Goal: Information Seeking & Learning: Learn about a topic

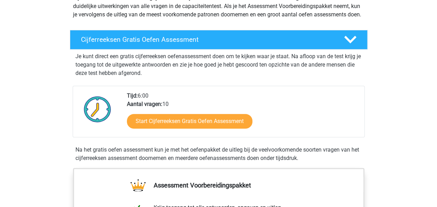
scroll to position [104, 0]
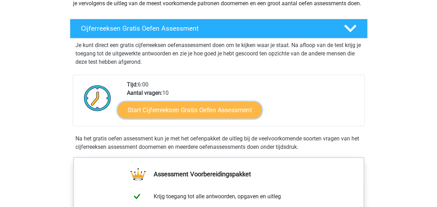
click at [181, 118] on link "Start Cijferreeksen Gratis Oefen Assessment" at bounding box center [190, 109] width 144 height 17
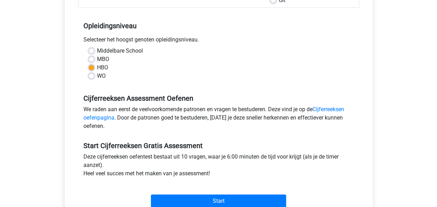
scroll to position [139, 0]
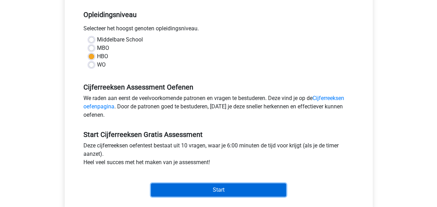
click at [226, 187] on input "Start" at bounding box center [218, 189] width 135 height 13
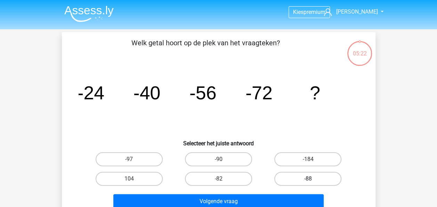
click at [293, 179] on label "-88" at bounding box center [307, 178] width 67 height 14
click at [308, 179] on input "-88" at bounding box center [310, 180] width 5 height 5
radio input "true"
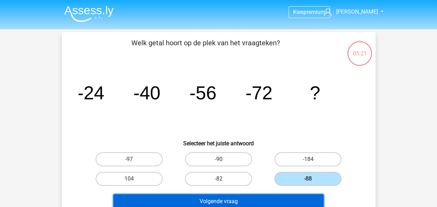
click at [244, 202] on button "Volgende vraag" at bounding box center [218, 201] width 210 height 15
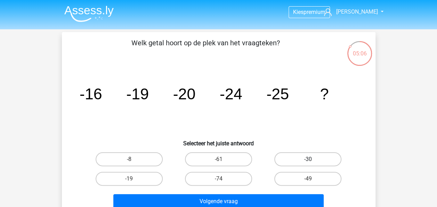
click at [306, 162] on label "-30" at bounding box center [307, 159] width 67 height 14
click at [308, 162] on input "-30" at bounding box center [310, 161] width 5 height 5
radio input "true"
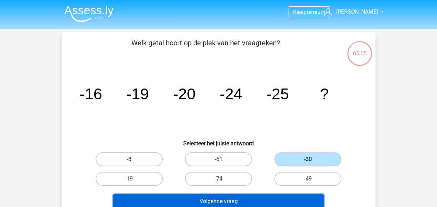
click at [223, 203] on button "Volgende vraag" at bounding box center [218, 201] width 210 height 15
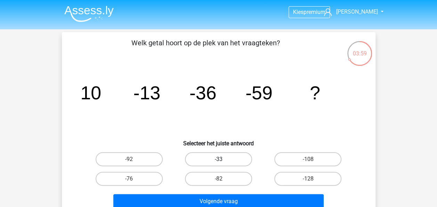
click at [216, 159] on label "-33" at bounding box center [218, 159] width 67 height 14
click at [218, 159] on input "-33" at bounding box center [220, 161] width 5 height 5
radio input "true"
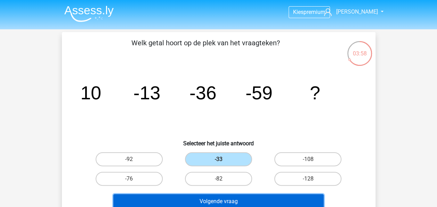
click at [227, 201] on button "Volgende vraag" at bounding box center [218, 201] width 210 height 15
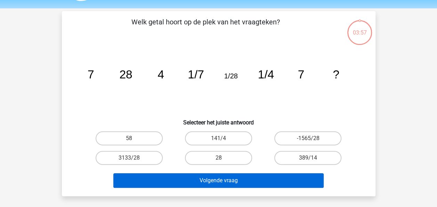
scroll to position [32, 0]
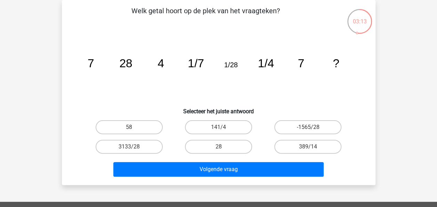
click at [221, 148] on input "28" at bounding box center [220, 148] width 5 height 5
radio input "true"
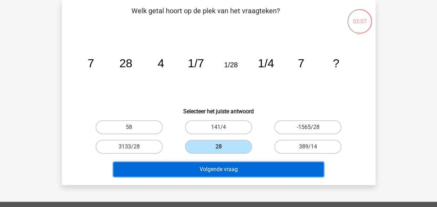
click at [242, 169] on button "Volgende vraag" at bounding box center [218, 169] width 210 height 15
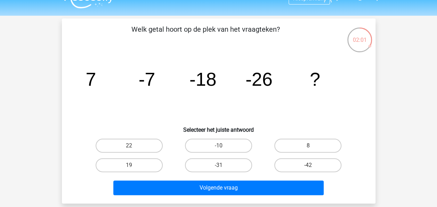
scroll to position [0, 0]
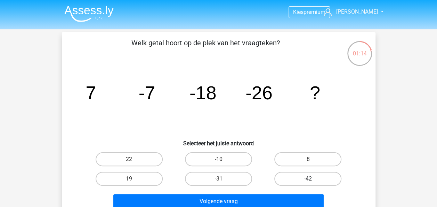
click at [300, 179] on label "-42" at bounding box center [307, 178] width 67 height 14
click at [308, 179] on input "-42" at bounding box center [310, 180] width 5 height 5
radio input "true"
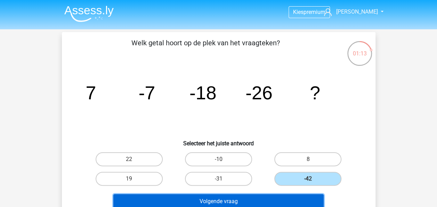
click at [258, 197] on button "Volgende vraag" at bounding box center [218, 201] width 210 height 15
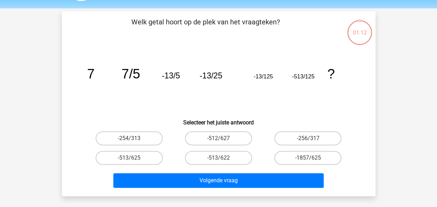
scroll to position [32, 0]
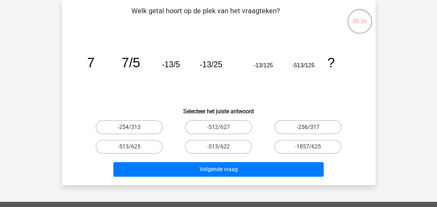
click at [298, 128] on label "-256/317" at bounding box center [307, 127] width 67 height 14
click at [308, 128] on input "-256/317" at bounding box center [310, 129] width 5 height 5
radio input "true"
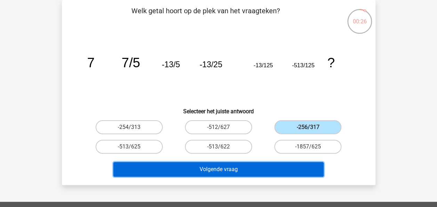
click at [244, 166] on button "Volgende vraag" at bounding box center [218, 169] width 210 height 15
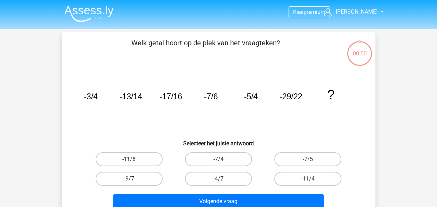
scroll to position [32, 0]
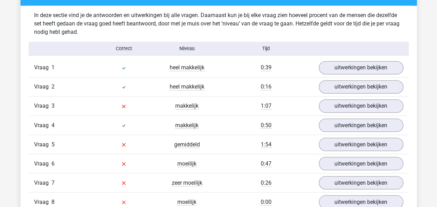
scroll to position [556, 0]
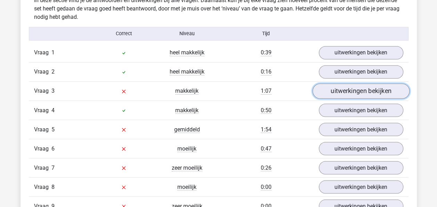
click at [347, 90] on link "uitwerkingen bekijken" at bounding box center [360, 90] width 97 height 15
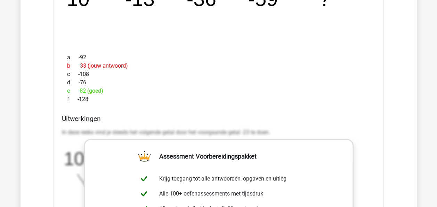
scroll to position [661, 0]
